Goal: Task Accomplishment & Management: Use online tool/utility

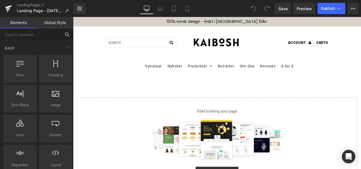
click at [29, 34] on input "text" at bounding box center [30, 34] width 61 height 12
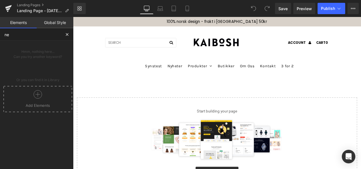
type input "n"
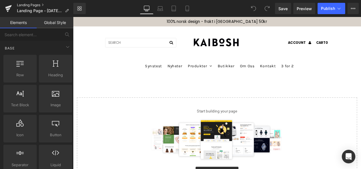
click at [41, 5] on link "Landing Pages" at bounding box center [45, 5] width 56 height 5
click at [78, 7] on icon at bounding box center [79, 8] width 5 height 5
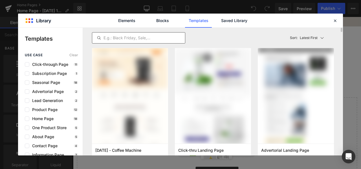
click at [127, 37] on input "text" at bounding box center [138, 37] width 93 height 7
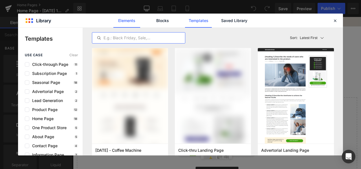
click at [185, 23] on link "Elements" at bounding box center [198, 21] width 27 height 14
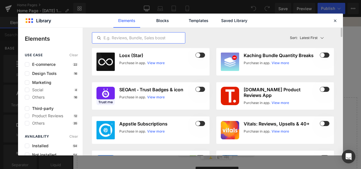
click at [126, 38] on input "text" at bounding box center [138, 37] width 93 height 7
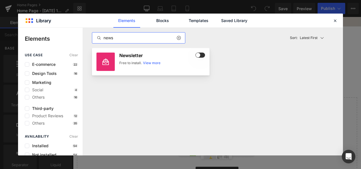
type input "news"
click at [131, 60] on div "Newsletter Free to install. View more" at bounding box center [162, 61] width 86 height 18
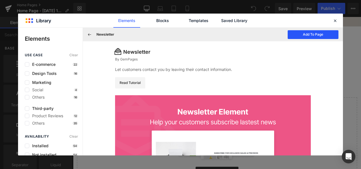
click at [297, 35] on button "Add To Page" at bounding box center [313, 34] width 51 height 9
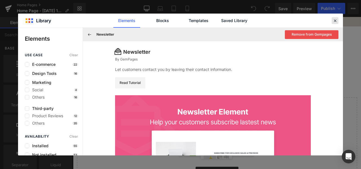
click at [334, 20] on icon at bounding box center [335, 20] width 5 height 5
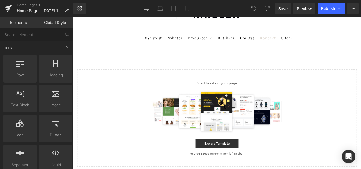
scroll to position [34, 0]
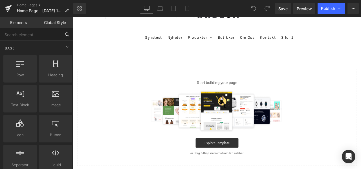
click at [47, 36] on input "text" at bounding box center [30, 34] width 61 height 12
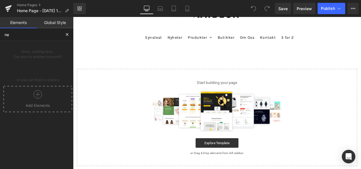
type input "n"
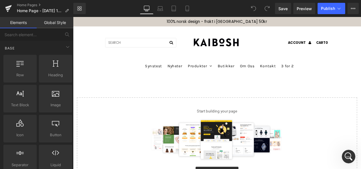
click at [361, 57] on header "ACCOUNT CART 0" at bounding box center [243, 47] width 341 height 38
click at [78, 7] on icon at bounding box center [79, 8] width 5 height 5
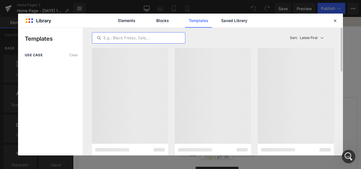
click at [146, 37] on input "text" at bounding box center [138, 37] width 93 height 7
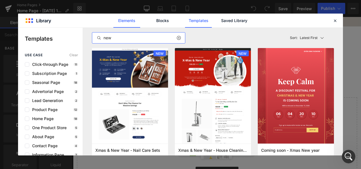
type input "new"
click at [185, 20] on link "Elements" at bounding box center [198, 21] width 27 height 14
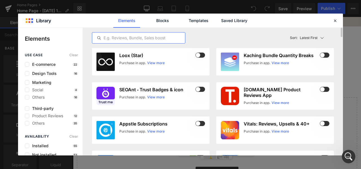
click at [126, 39] on input "text" at bounding box center [138, 37] width 93 height 7
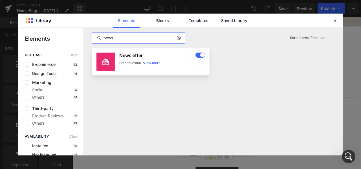
type input "news"
click at [125, 65] on div "Free to install." at bounding box center [130, 62] width 23 height 5
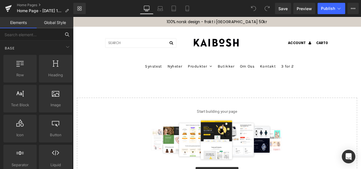
click at [47, 35] on input "text" at bounding box center [30, 34] width 61 height 12
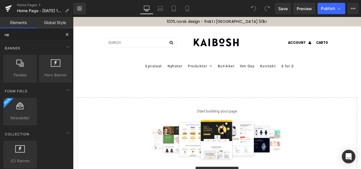
type input "new"
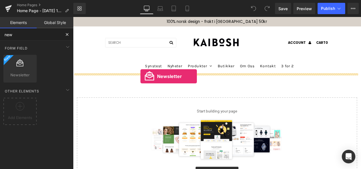
drag, startPoint x: 96, startPoint y: 88, endPoint x: 153, endPoint y: 87, distance: 56.7
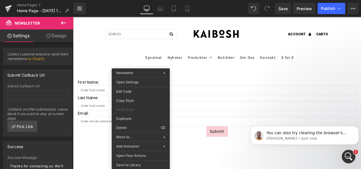
click at [105, 56] on header "ACCOUNT CART 0" at bounding box center [243, 37] width 341 height 38
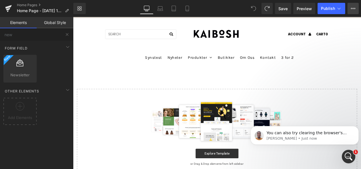
click at [352, 9] on icon at bounding box center [353, 8] width 5 height 5
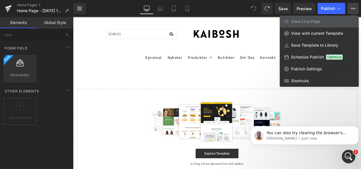
click at [352, 9] on icon at bounding box center [353, 8] width 5 height 5
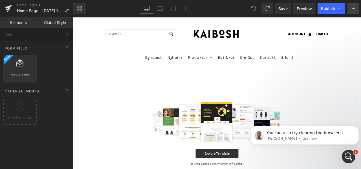
click at [351, 10] on icon at bounding box center [353, 8] width 5 height 5
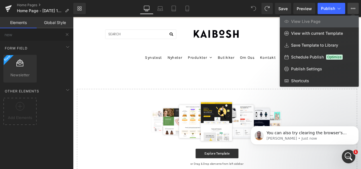
click at [241, 26] on div at bounding box center [217, 93] width 288 height 152
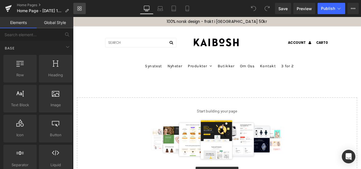
click at [82, 8] on link "Library" at bounding box center [79, 8] width 12 height 11
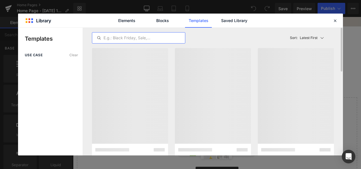
click at [120, 38] on input "text" at bounding box center [138, 37] width 93 height 7
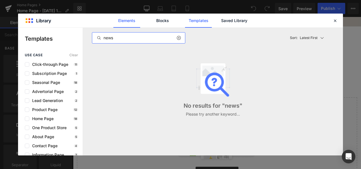
type input "news"
click at [185, 20] on link "Elements" at bounding box center [198, 21] width 27 height 14
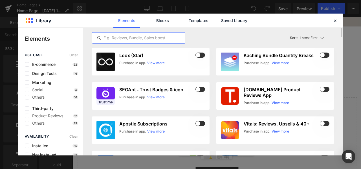
click at [121, 37] on input "text" at bounding box center [138, 37] width 93 height 7
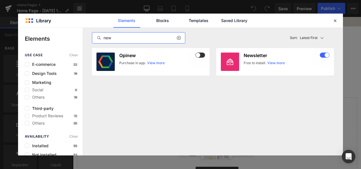
type input "new"
